Goal: Navigation & Orientation: Find specific page/section

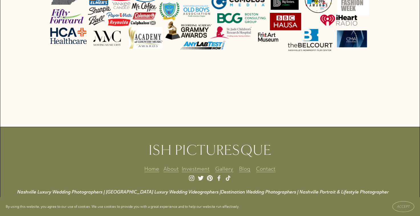
scroll to position [1468, 0]
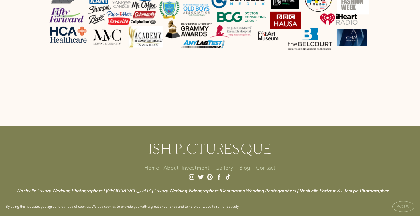
click at [188, 167] on link "Investment" at bounding box center [196, 168] width 28 height 10
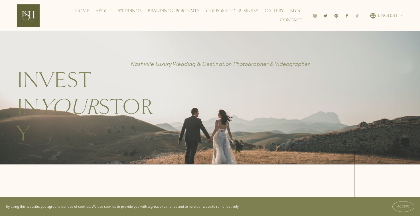
click at [219, 9] on link "Corporate & Business" at bounding box center [232, 11] width 52 height 9
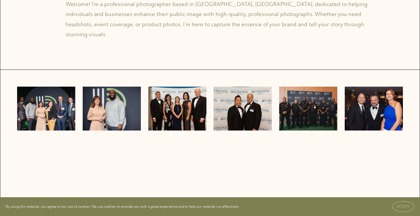
scroll to position [124, 0]
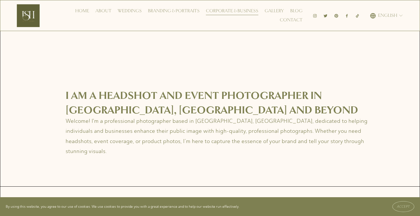
click at [106, 7] on link "About" at bounding box center [104, 11] width 16 height 9
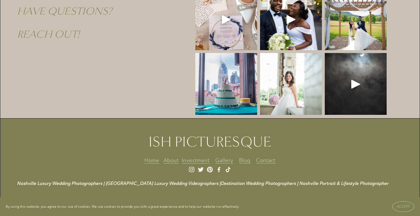
scroll to position [1100, 0]
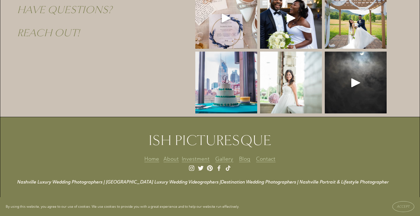
click at [190, 165] on p at bounding box center [218, 169] width 403 height 8
click at [192, 165] on p at bounding box center [218, 169] width 403 height 8
click at [404, 208] on span "Accept" at bounding box center [403, 207] width 13 height 4
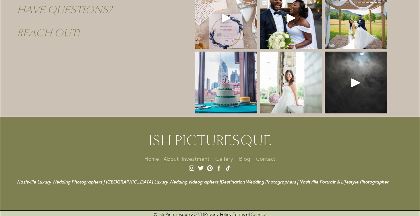
click at [192, 165] on p at bounding box center [218, 169] width 403 height 8
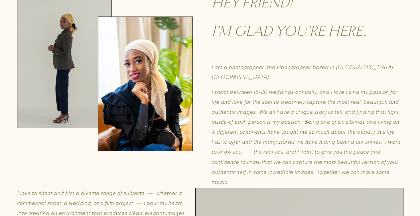
scroll to position [0, 0]
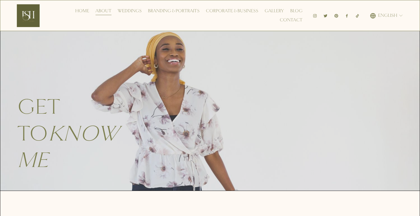
click at [315, 15] on icon "Instagram" at bounding box center [315, 16] width 4 height 4
